Goal: Transaction & Acquisition: Purchase product/service

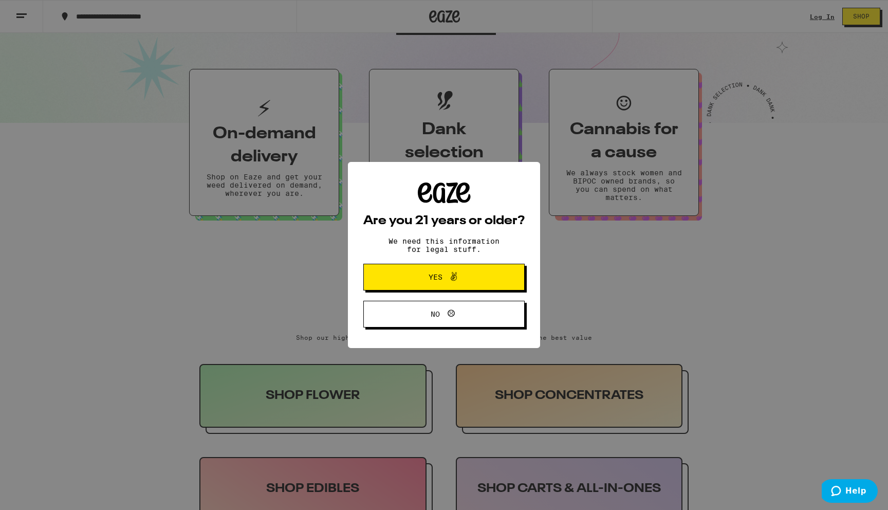
click at [418, 283] on span "Yes" at bounding box center [444, 276] width 78 height 13
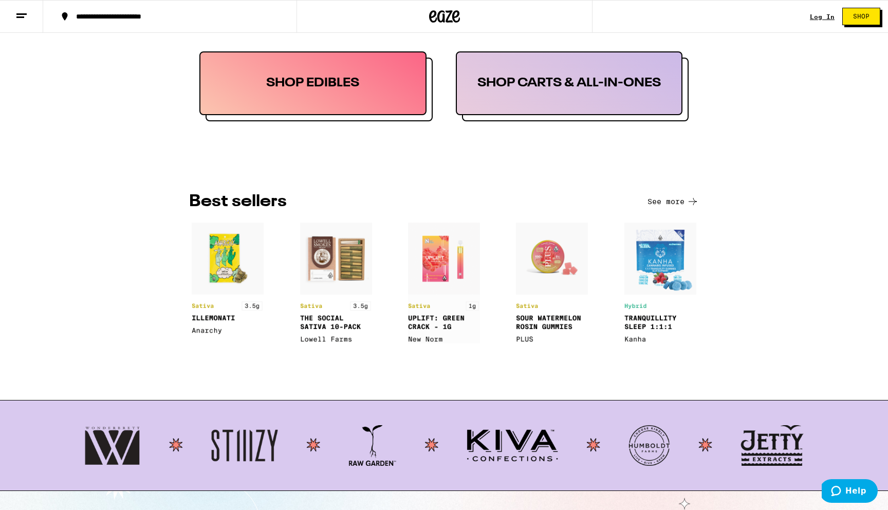
scroll to position [633, 0]
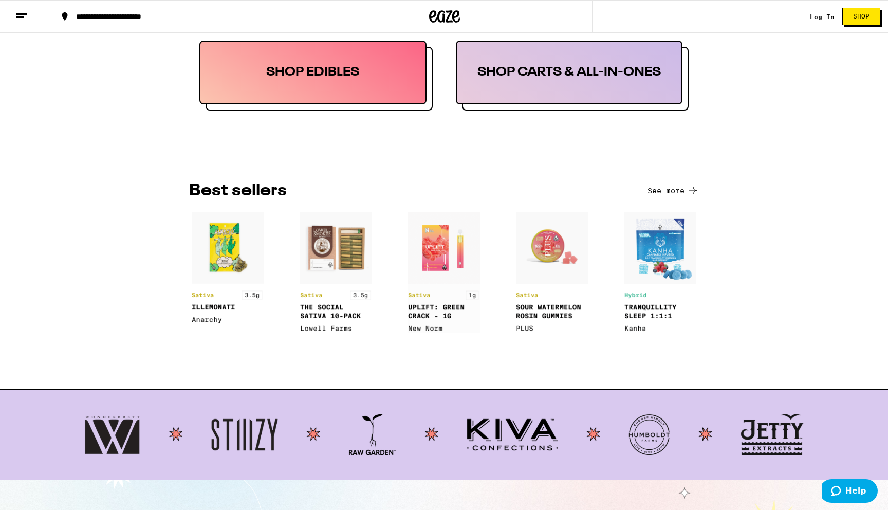
click at [668, 193] on button "See more" at bounding box center [672, 190] width 51 height 12
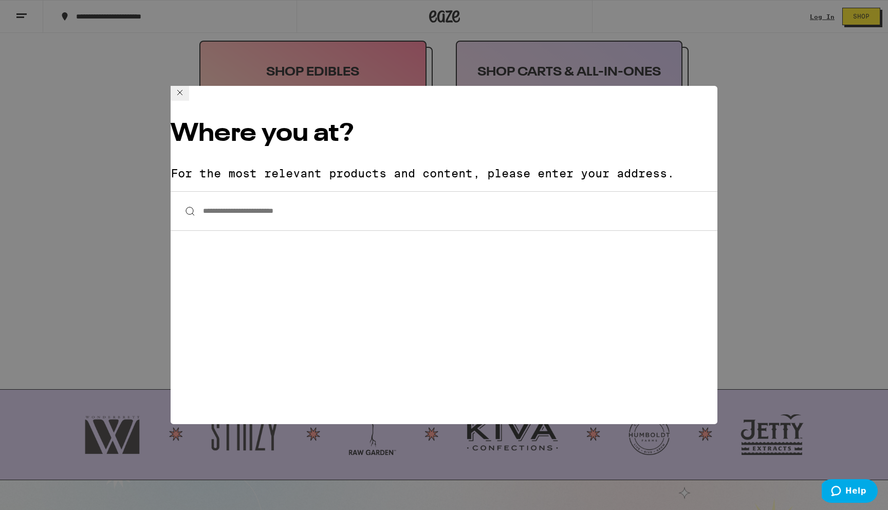
click at [186, 99] on icon at bounding box center [180, 92] width 12 height 12
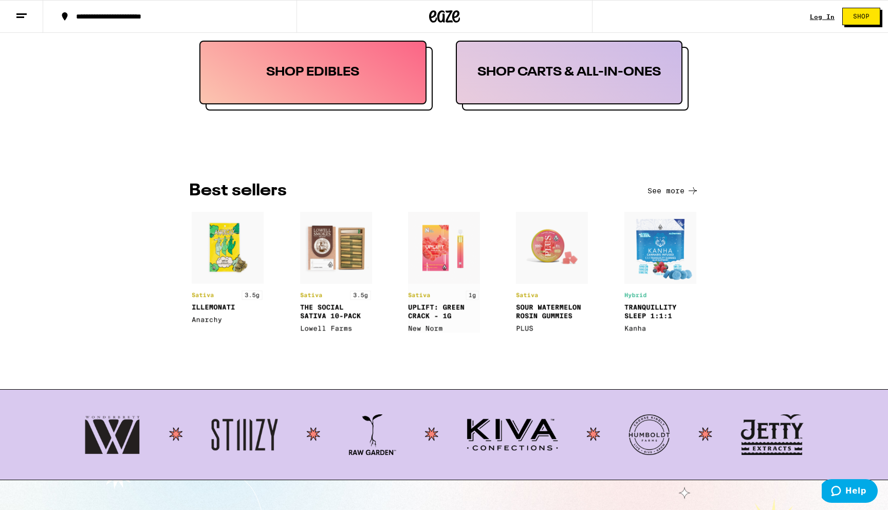
scroll to position [0, 0]
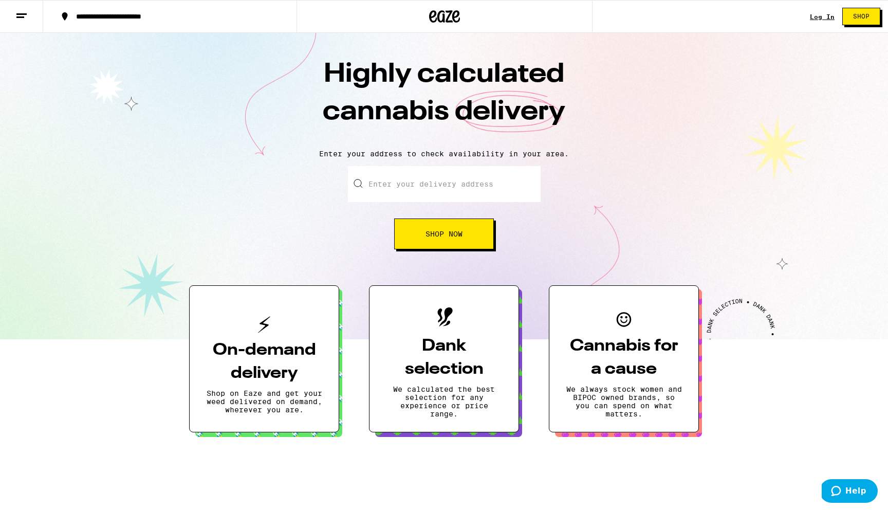
click at [456, 237] on span "Shop Now" at bounding box center [443, 233] width 37 height 7
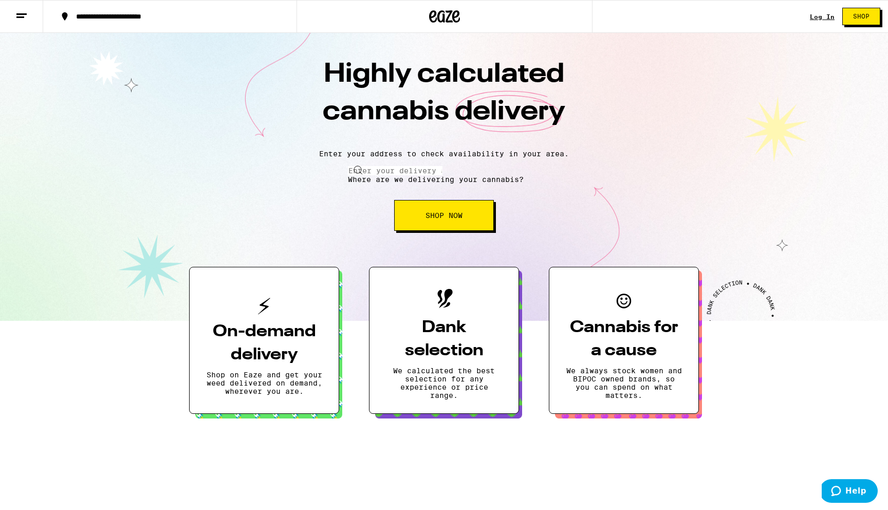
click at [416, 175] on input "Enter your delivery address" at bounding box center [395, 170] width 95 height 9
click at [421, 147] on div "Highly calculated cannabis delivery Enter your address to check availability in…" at bounding box center [444, 177] width 888 height 288
click at [32, 17] on button at bounding box center [21, 17] width 43 height 32
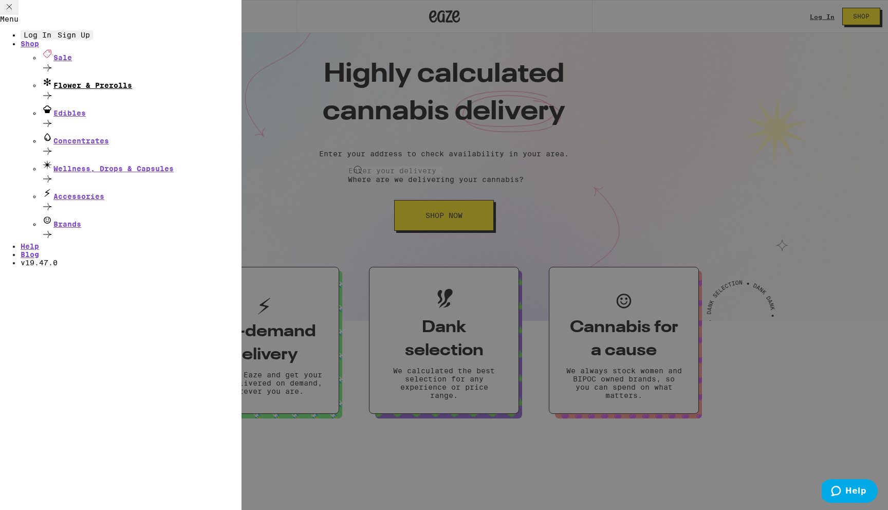
click at [113, 89] on div "Flower & Prerolls" at bounding box center [141, 83] width 200 height 14
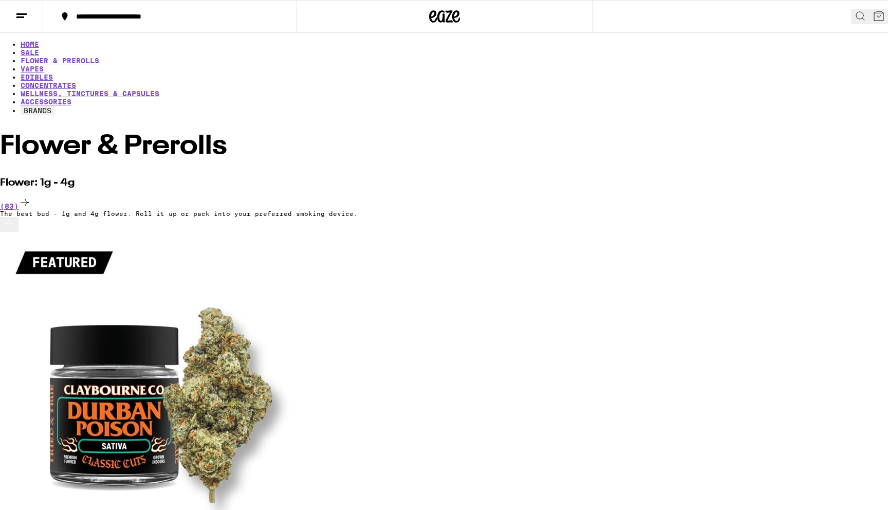
click at [18, 22] on button at bounding box center [21, 17] width 43 height 32
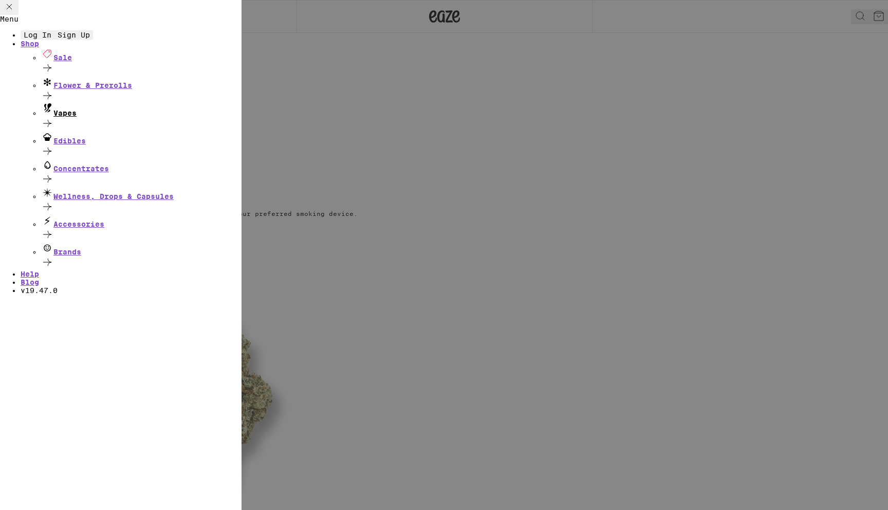
click at [76, 117] on div "Vapes" at bounding box center [141, 110] width 200 height 14
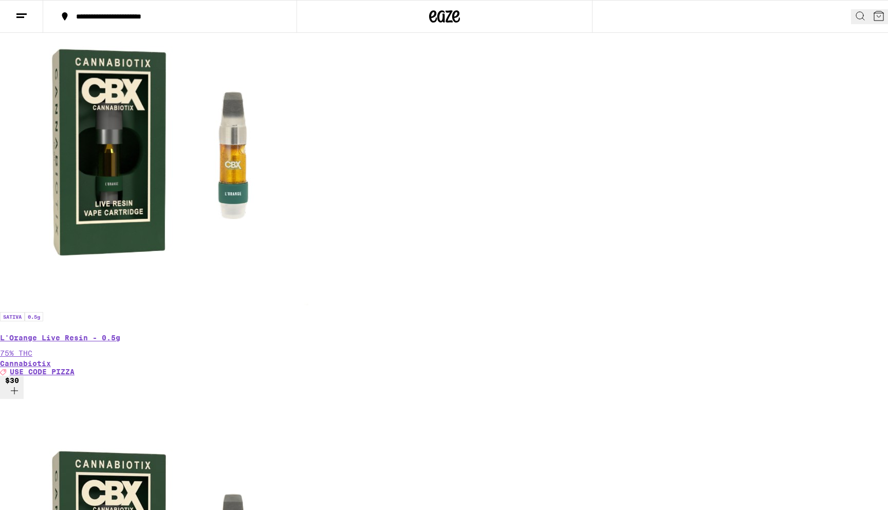
scroll to position [231, 0]
